Goal: Transaction & Acquisition: Purchase product/service

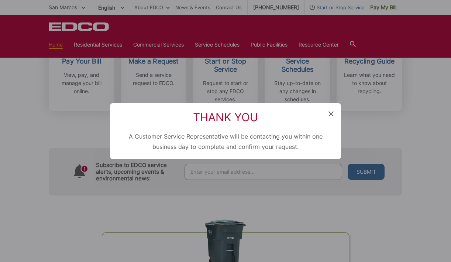
click at [332, 112] on icon at bounding box center [330, 113] width 5 height 5
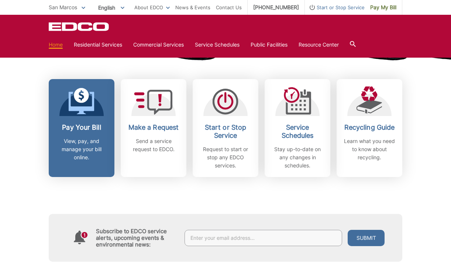
click at [98, 148] on p "View, pay, and manage your bill online." at bounding box center [81, 149] width 55 height 24
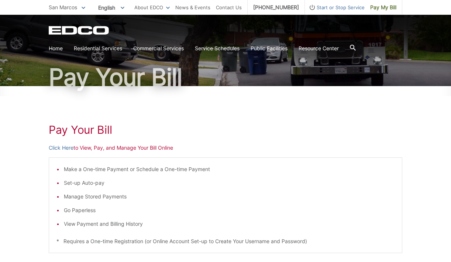
scroll to position [45, 0]
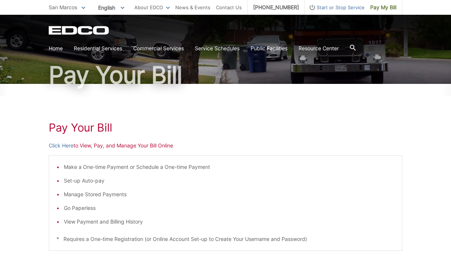
click at [138, 144] on p "Click Here to View, Pay, and Manage Your Bill Online" at bounding box center [225, 145] width 353 height 8
click at [87, 127] on h1 "Pay Your Bill" at bounding box center [225, 127] width 353 height 13
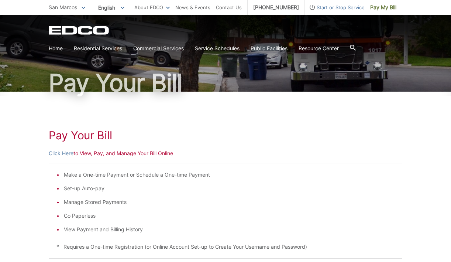
scroll to position [0, 0]
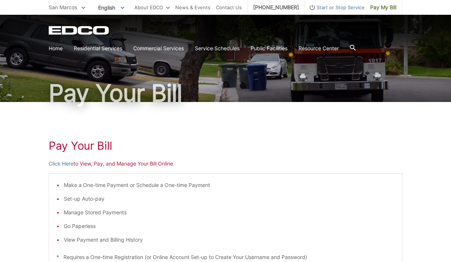
scroll to position [28, 0]
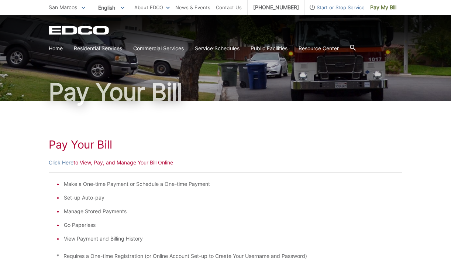
click at [79, 142] on h1 "Pay Your Bill" at bounding box center [225, 144] width 353 height 13
click at [150, 156] on div "Pay Your Bill Click Here to View, Pay, and Manage Your Bill Online Make a One-t…" at bounding box center [225, 249] width 353 height 297
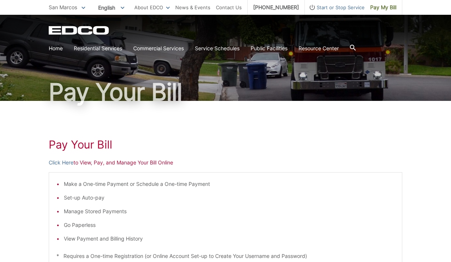
click at [151, 164] on p "Click Here to View, Pay, and Manage Your Bill Online" at bounding box center [225, 162] width 353 height 8
click at [167, 162] on p "Click Here to View, Pay, and Manage Your Bill Online" at bounding box center [225, 162] width 353 height 8
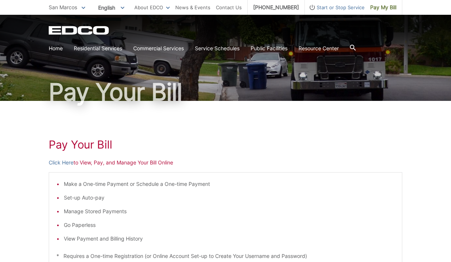
click at [167, 162] on p "Click Here to View, Pay, and Manage Your Bill Online" at bounding box center [225, 162] width 353 height 8
click at [121, 159] on p "Click Here to View, Pay, and Manage Your Bill Online" at bounding box center [225, 162] width 353 height 8
click at [74, 147] on h1 "Pay Your Bill" at bounding box center [225, 144] width 353 height 13
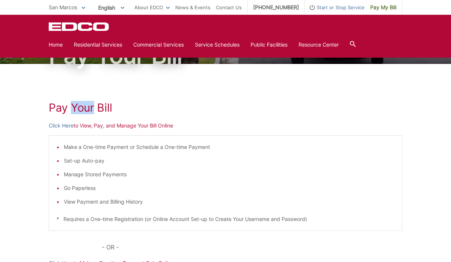
scroll to position [0, 0]
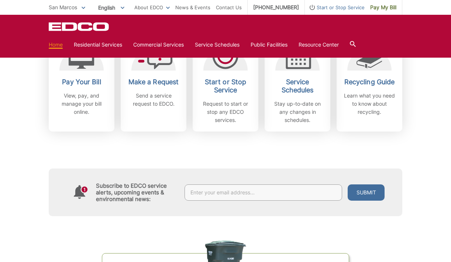
scroll to position [241, 0]
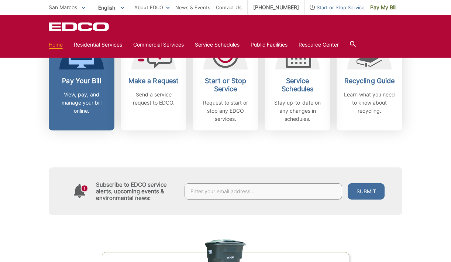
click at [96, 93] on p "View, pay, and manage your bill online." at bounding box center [81, 102] width 55 height 24
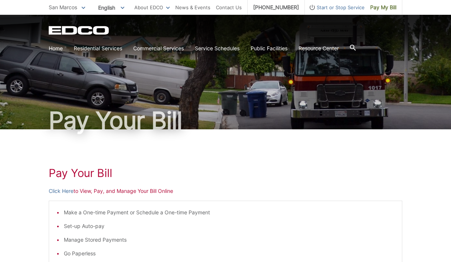
click at [88, 191] on p "Click Here to View, Pay, and Manage Your Bill Online" at bounding box center [225, 191] width 353 height 8
click at [101, 193] on p "Click Here to View, Pay, and Manage Your Bill Online" at bounding box center [225, 191] width 353 height 8
click at [138, 191] on p "Click Here to View, Pay, and Manage Your Bill Online" at bounding box center [225, 191] width 353 height 8
click at [121, 190] on p "Click Here to View, Pay, and Manage Your Bill Online" at bounding box center [225, 191] width 353 height 8
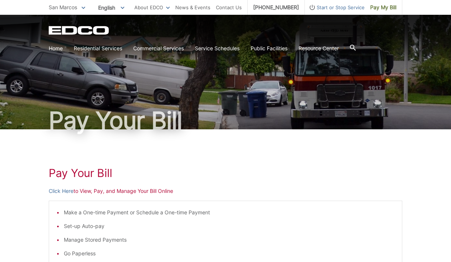
click at [74, 169] on h1 "Pay Your Bill" at bounding box center [225, 172] width 353 height 13
click at [56, 191] on link "Click Here" at bounding box center [61, 191] width 25 height 8
